Goal: Information Seeking & Learning: Learn about a topic

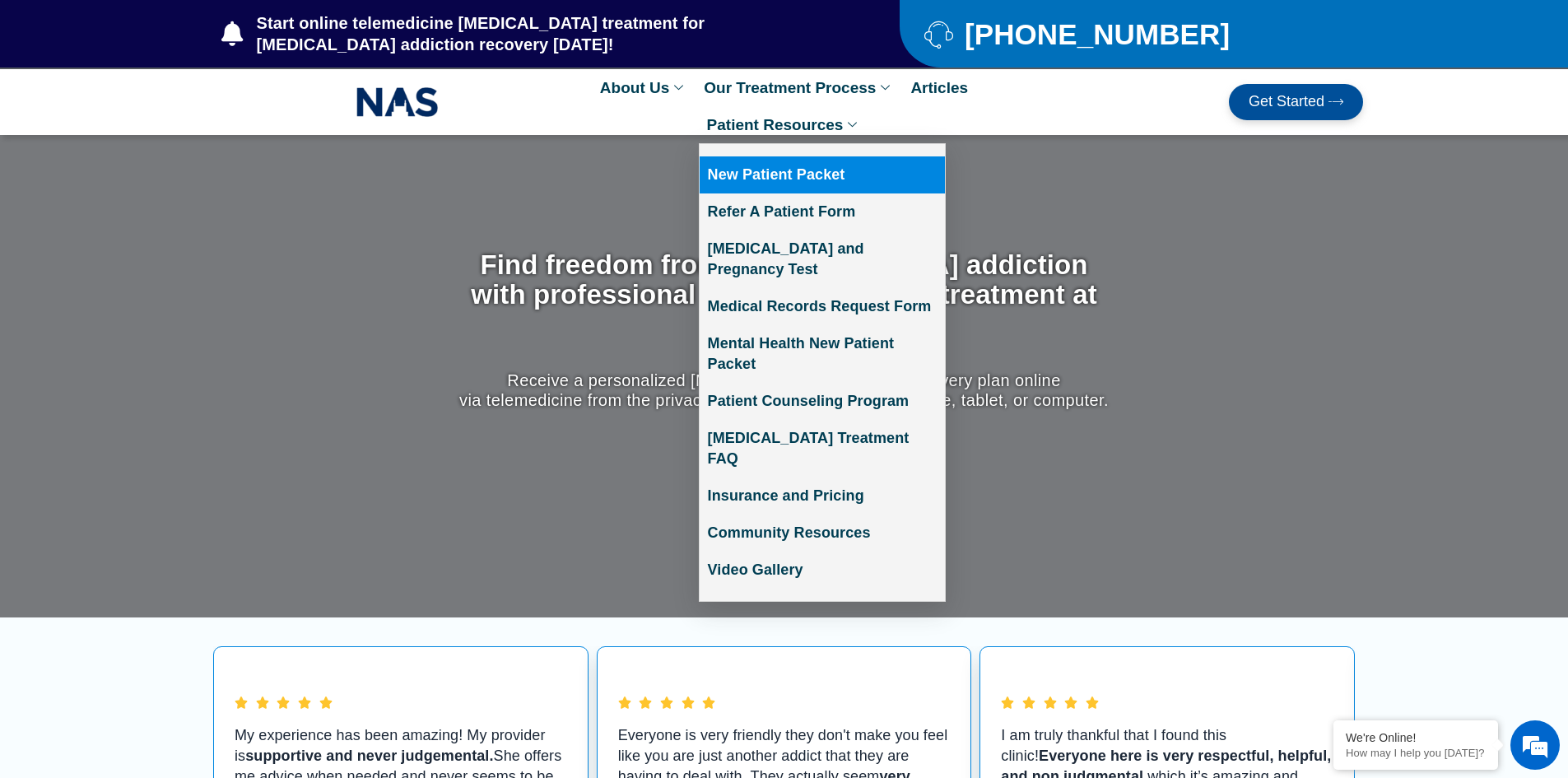
click at [827, 167] on link "New Patient Packet" at bounding box center [822, 174] width 245 height 37
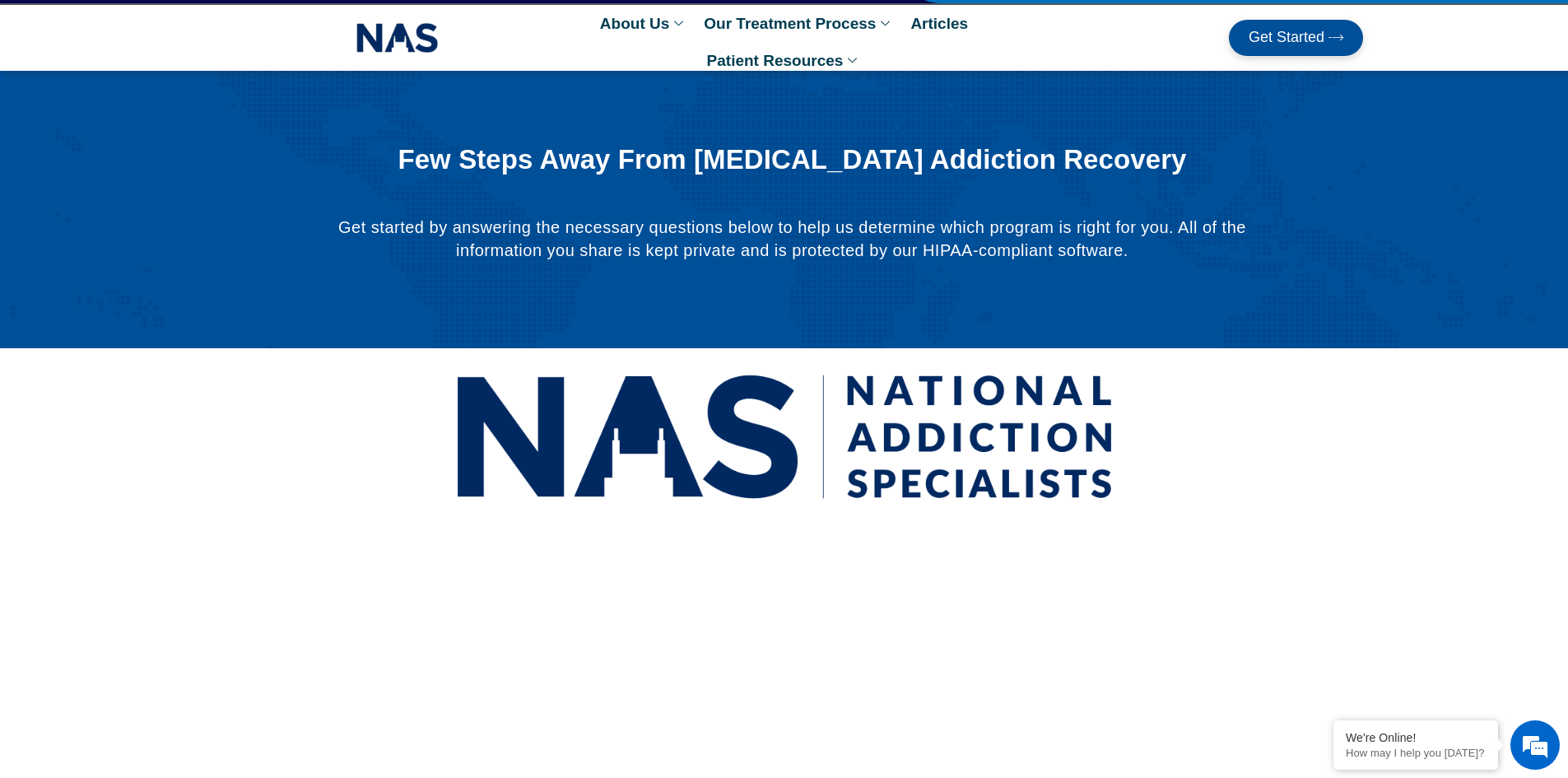
scroll to position [55, 0]
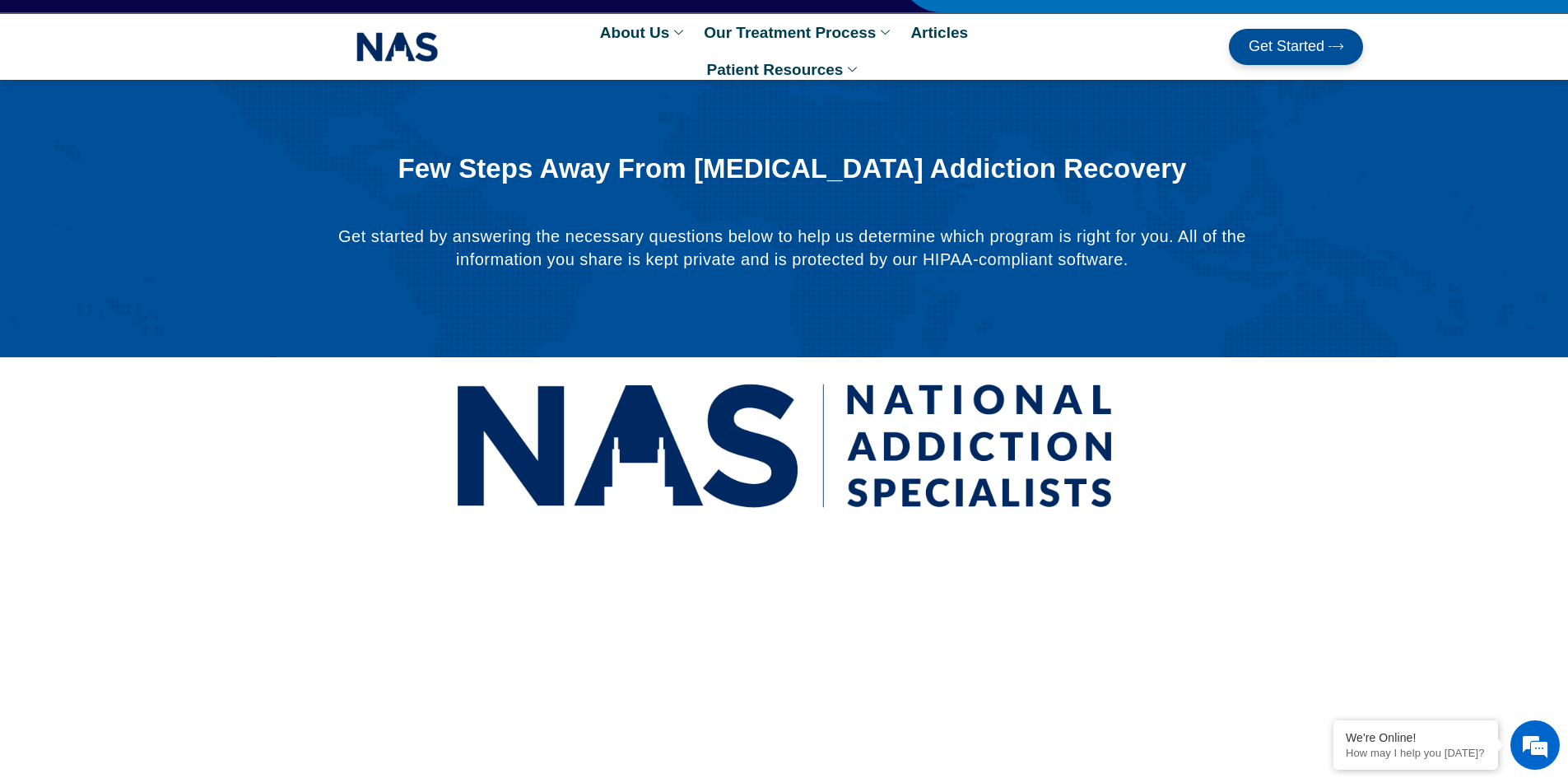
click at [1328, 49] on icon at bounding box center [1336, 46] width 15 height 15
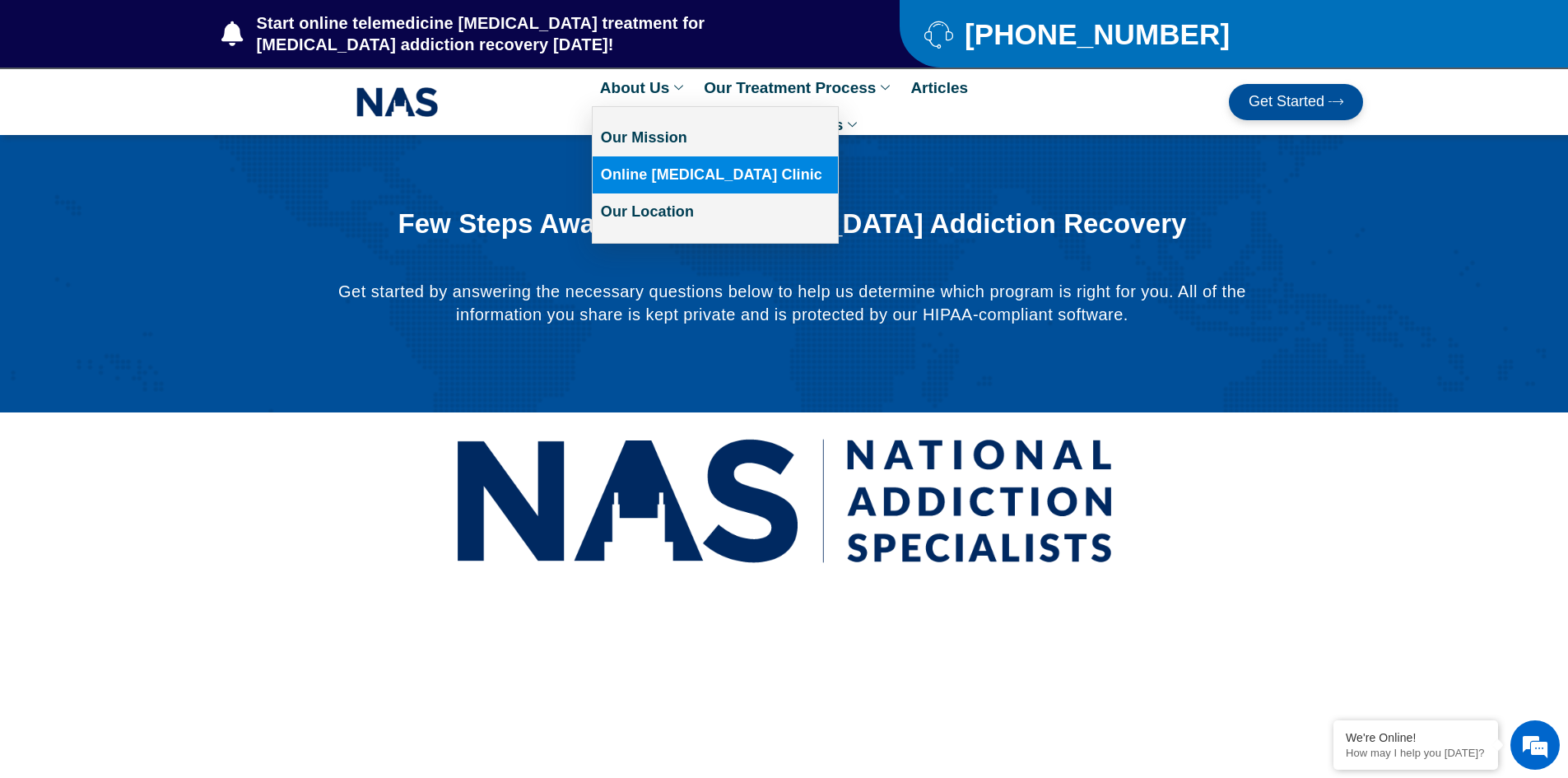
click at [663, 177] on link "Online [MEDICAL_DATA] Clinic" at bounding box center [715, 174] width 245 height 37
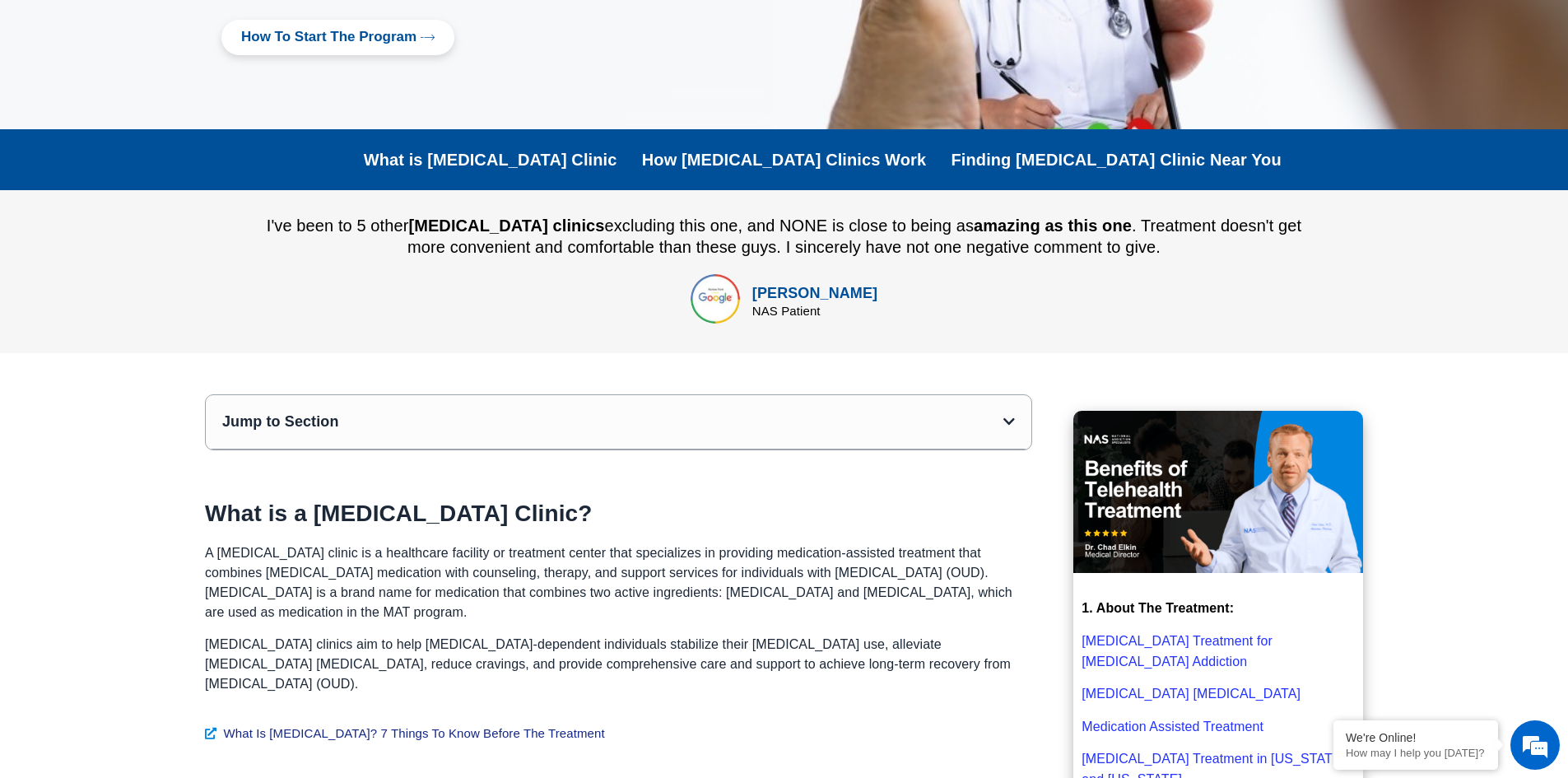
scroll to position [411, 0]
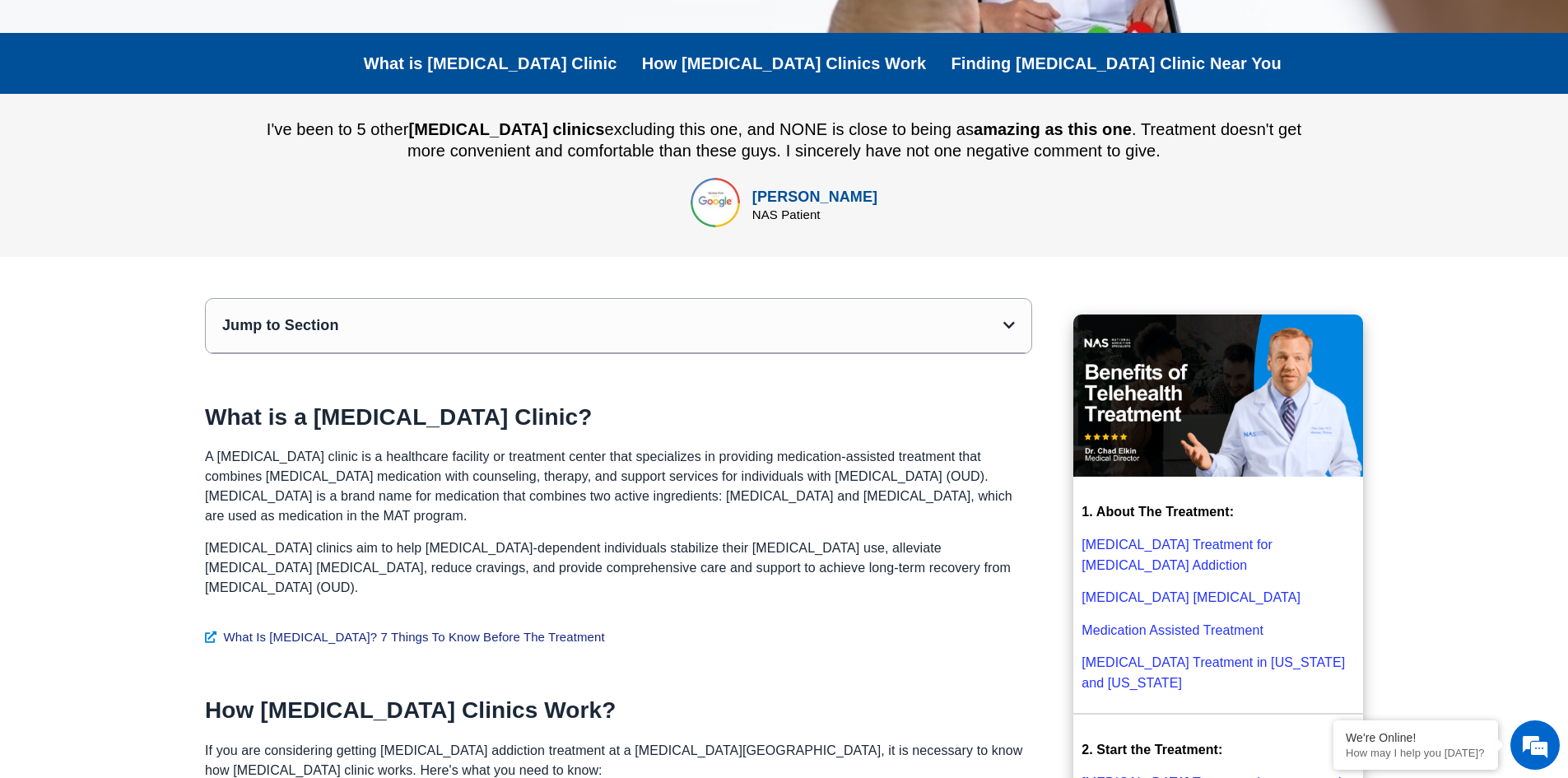
click at [784, 318] on div "Jump to Section" at bounding box center [613, 325] width 782 height 21
click at [998, 338] on div "Jump to Section" at bounding box center [618, 326] width 825 height 55
click at [1009, 326] on icon "Open table of contents" at bounding box center [1010, 325] width 12 height 13
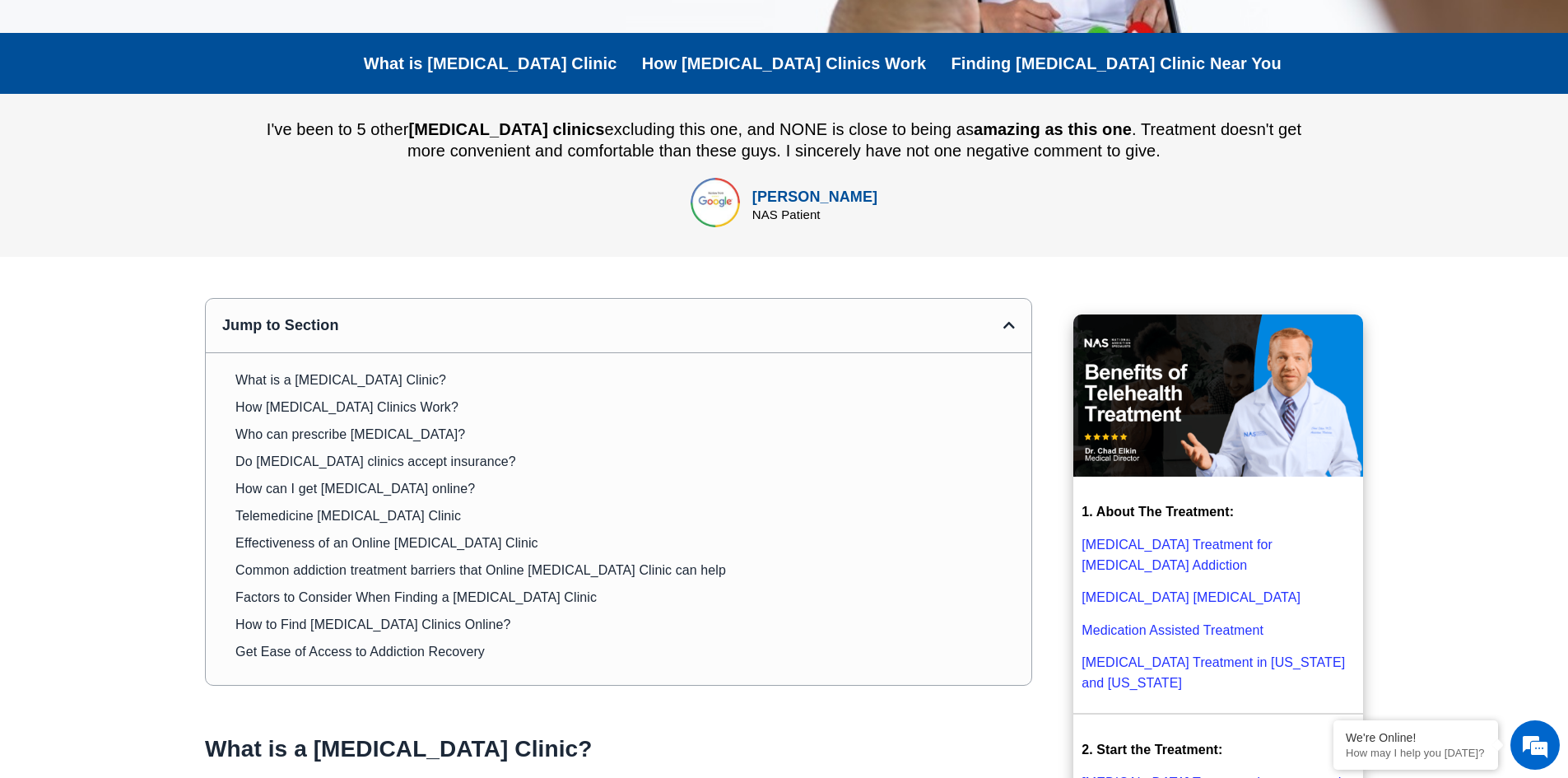
click at [1464, 252] on section "I've been to 5 other [MEDICAL_DATA] clinics excluding this one, and NONE is clo…" at bounding box center [784, 175] width 1568 height 163
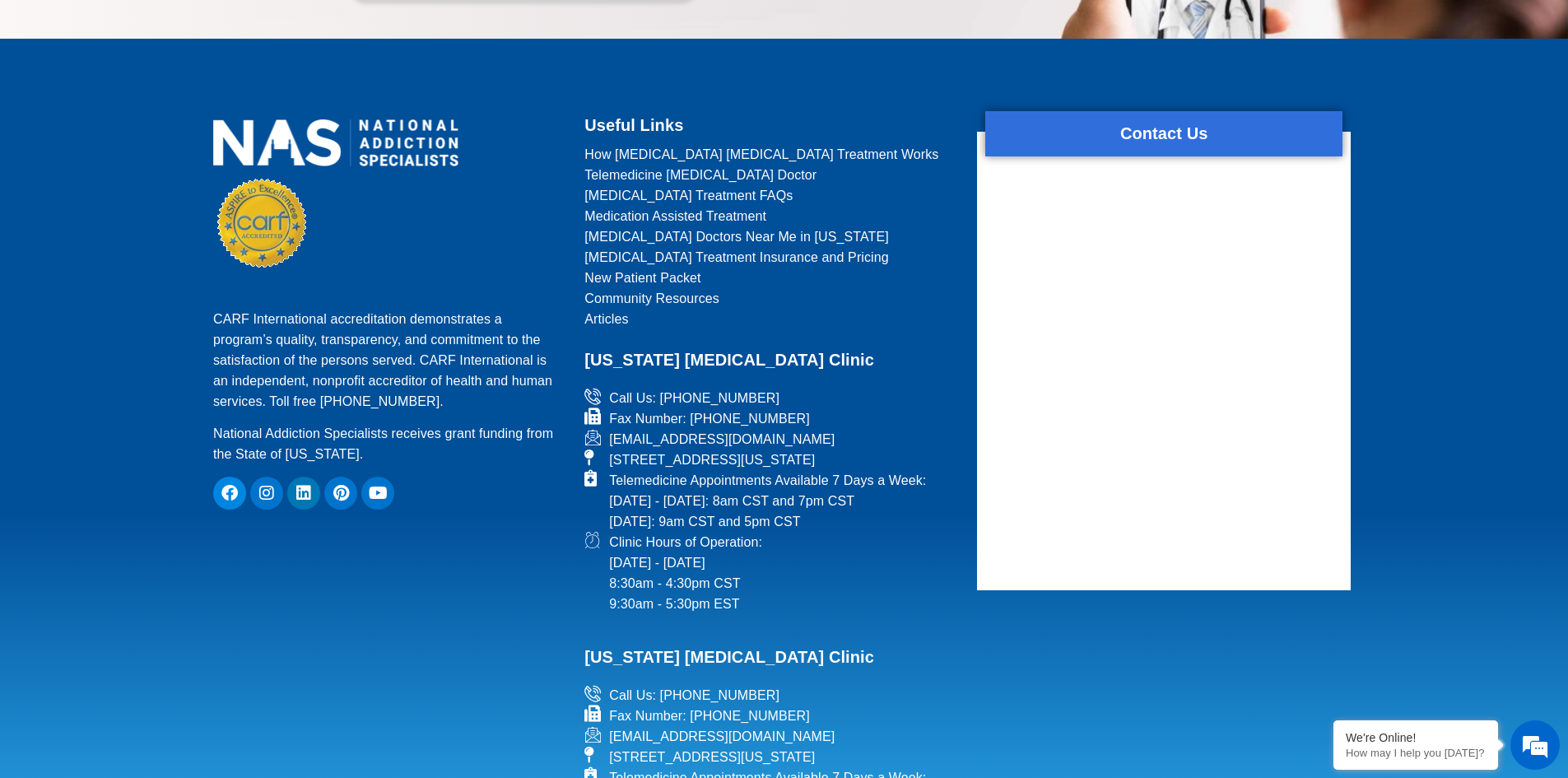
scroll to position [5719, 0]
